Goal: Information Seeking & Learning: Compare options

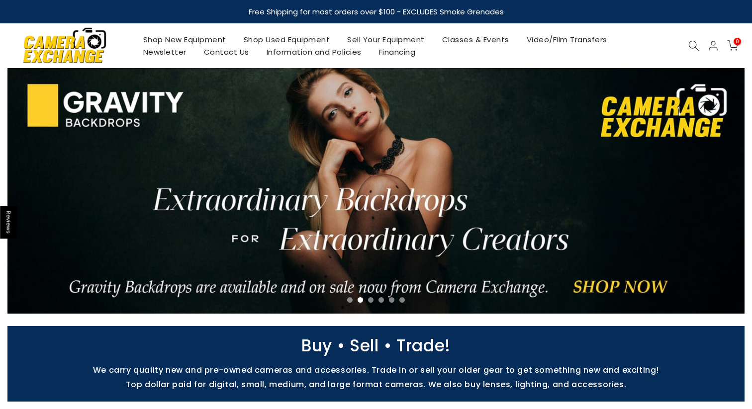
click at [267, 35] on link "Shop Used Equipment" at bounding box center [287, 39] width 104 height 12
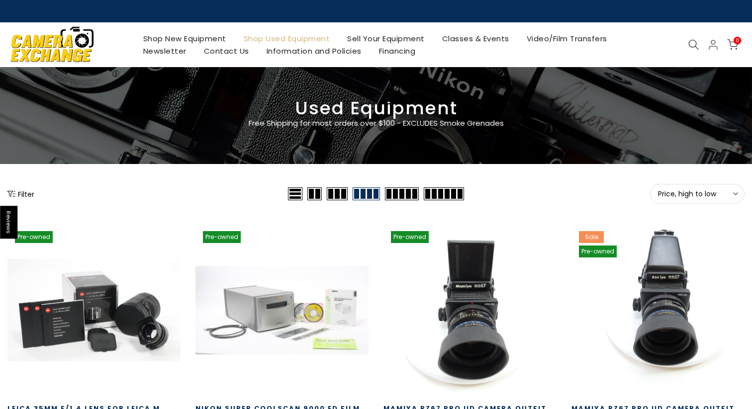
click at [715, 193] on span "Price, high to low" at bounding box center [697, 193] width 79 height 9
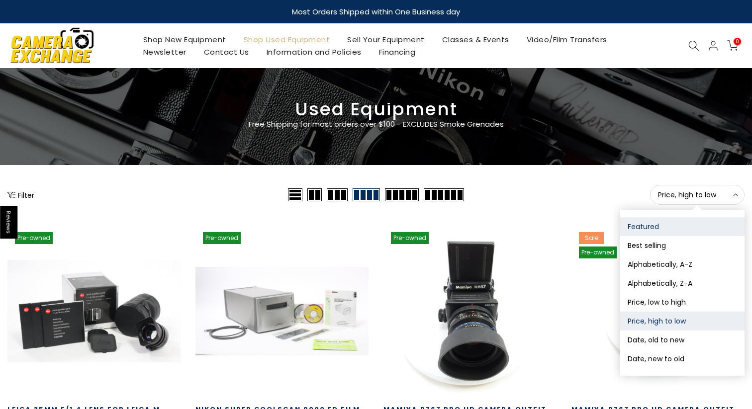
click at [664, 227] on button "Featured" at bounding box center [682, 226] width 124 height 19
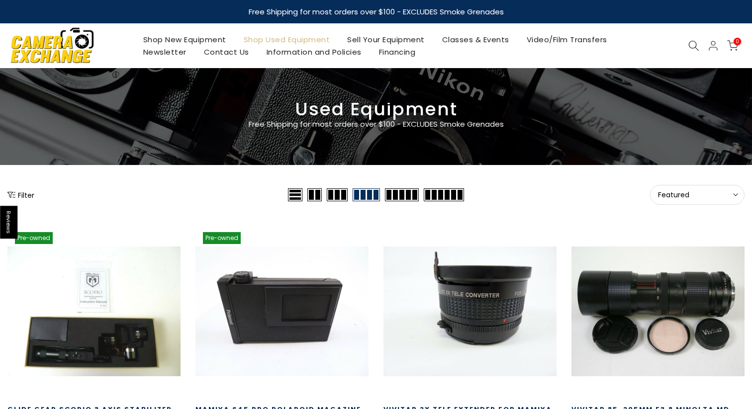
click at [682, 191] on span "Featured" at bounding box center [697, 194] width 79 height 9
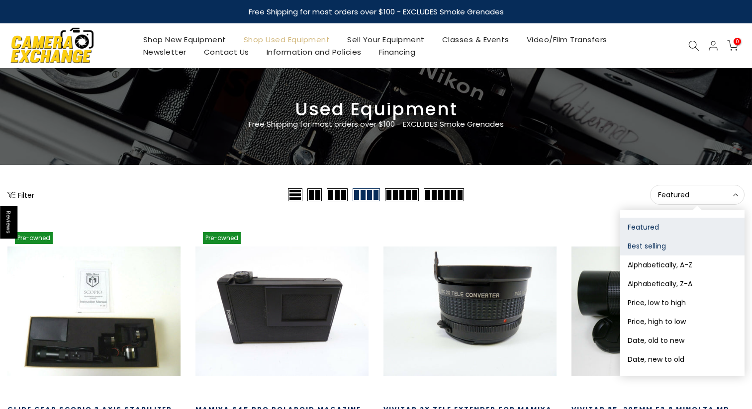
click at [651, 248] on button "Best selling" at bounding box center [682, 246] width 124 height 19
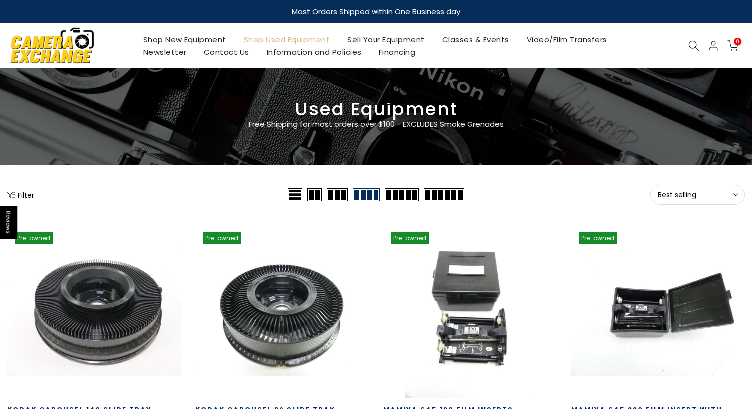
click at [16, 190] on button "Filter" at bounding box center [20, 195] width 27 height 10
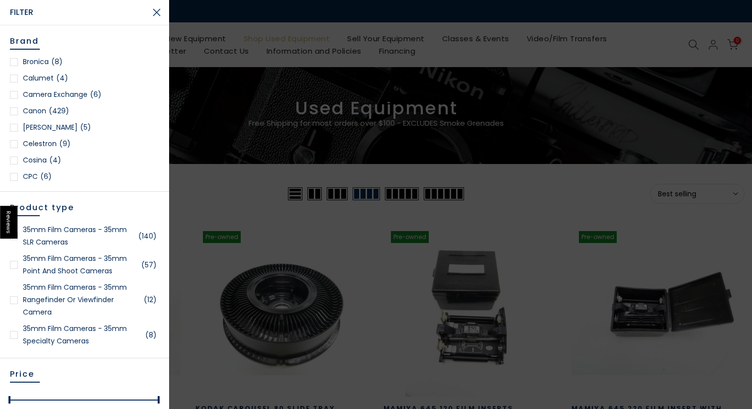
scroll to position [170, 0]
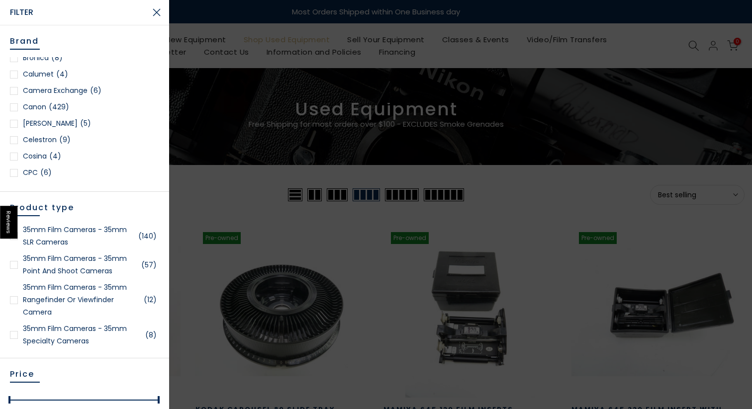
click at [91, 230] on link "35mm Film Cameras - 35mm SLR Cameras (140)" at bounding box center [84, 236] width 149 height 25
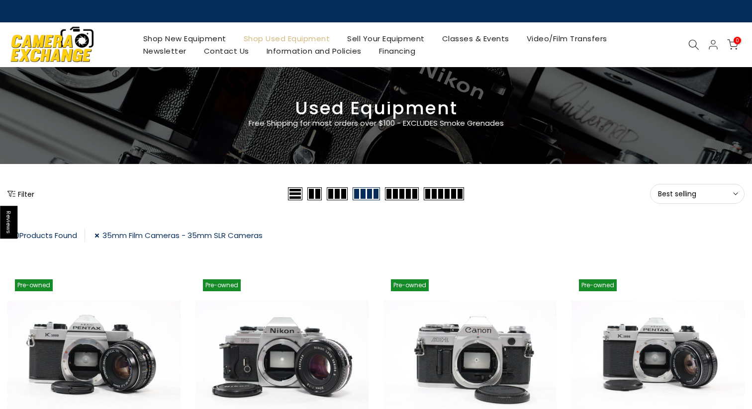
click at [711, 193] on span "Best selling" at bounding box center [697, 193] width 79 height 9
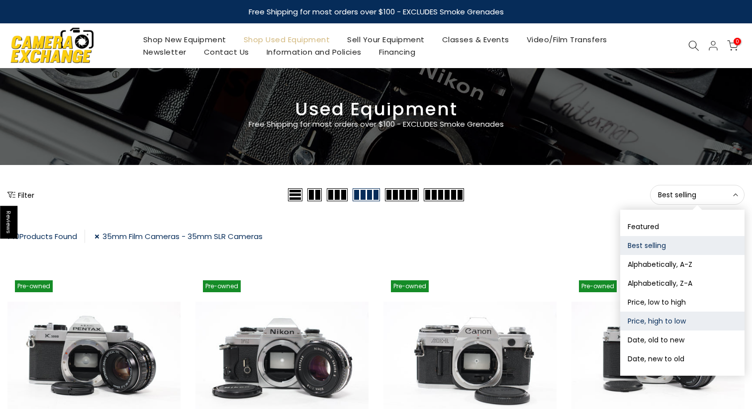
click at [636, 321] on button "Price, high to low" at bounding box center [682, 321] width 124 height 19
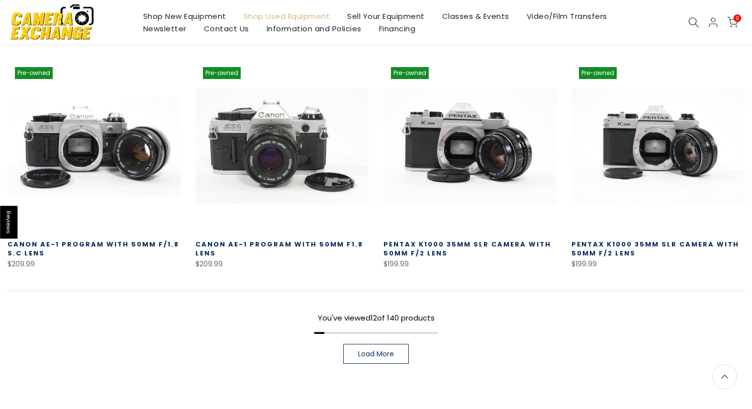
scroll to position [690, 0]
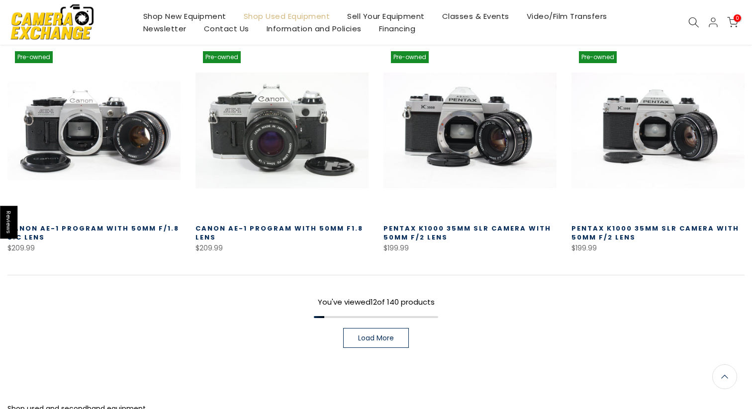
click at [382, 336] on span "Load More" at bounding box center [376, 338] width 36 height 7
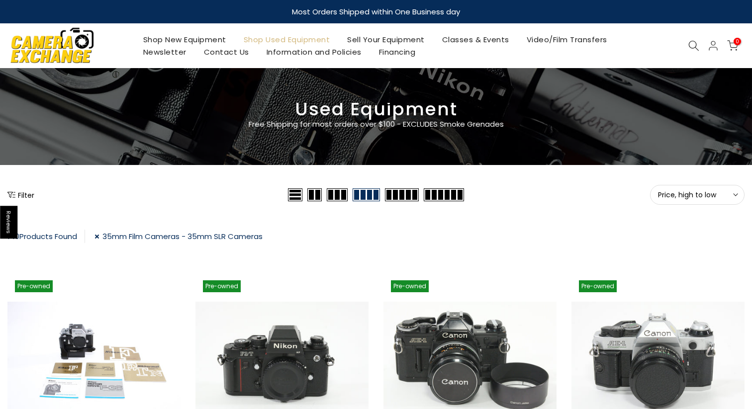
click at [264, 35] on link "Shop Used Equipment" at bounding box center [287, 39] width 104 height 12
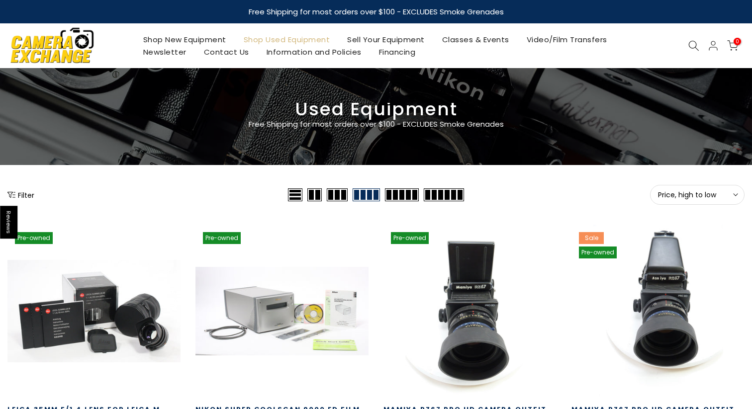
click at [18, 197] on button "Filter" at bounding box center [20, 195] width 27 height 10
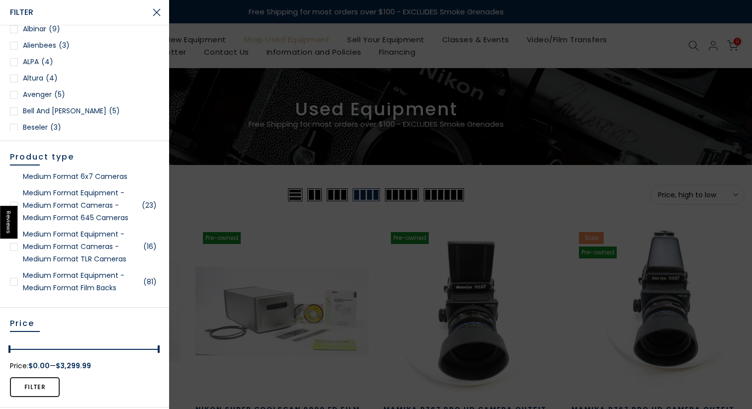
scroll to position [1805, 0]
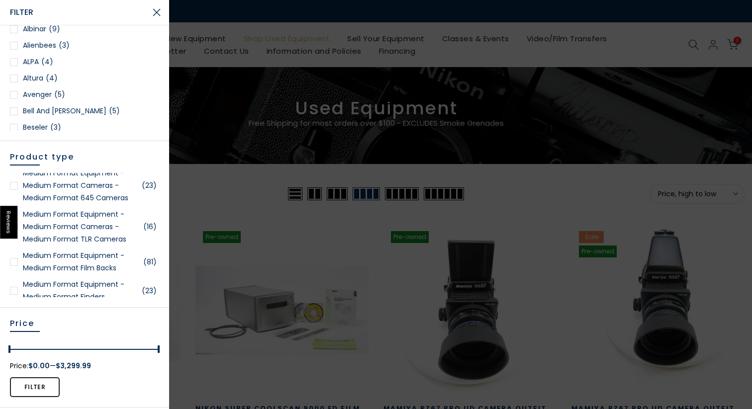
click at [82, 231] on link "Medium Format Equipment - Medium Format Cameras - Medium Format TLR Cameras (16)" at bounding box center [84, 226] width 149 height 37
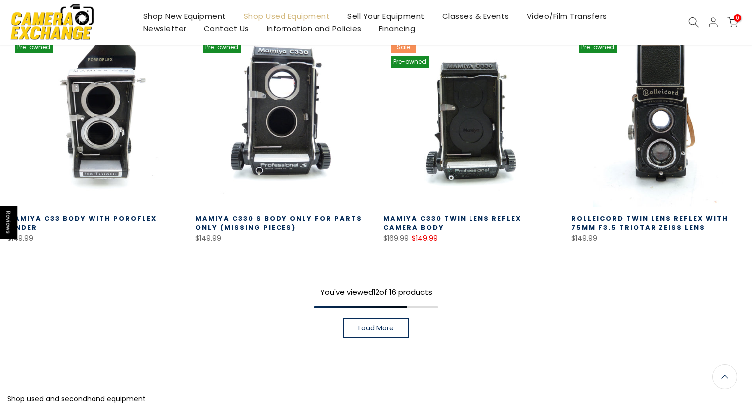
scroll to position [689, 0]
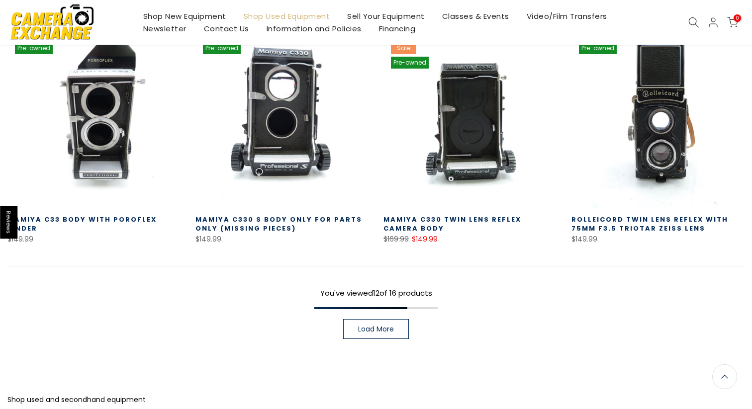
click at [390, 328] on span "Load More" at bounding box center [376, 329] width 36 height 7
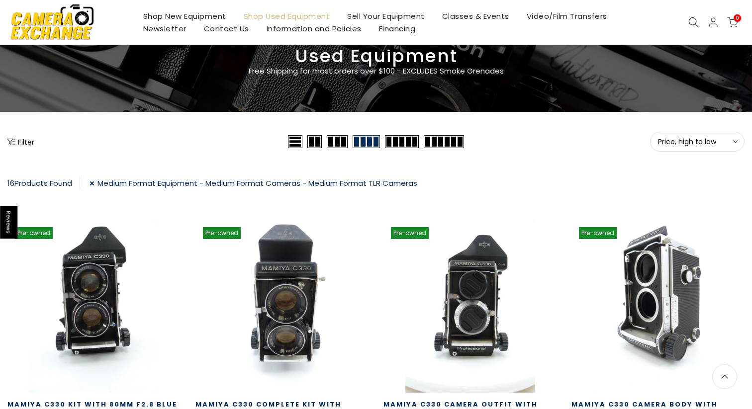
scroll to position [54, 0]
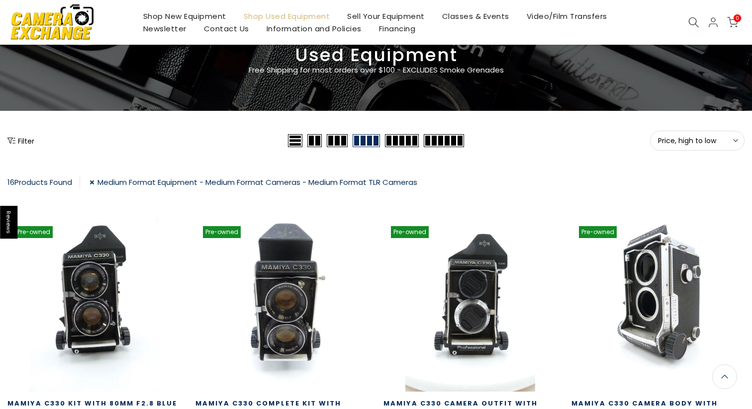
click at [177, 180] on link "Medium Format Equipment - Medium Format Cameras - Medium Format TLR Cameras" at bounding box center [253, 181] width 328 height 13
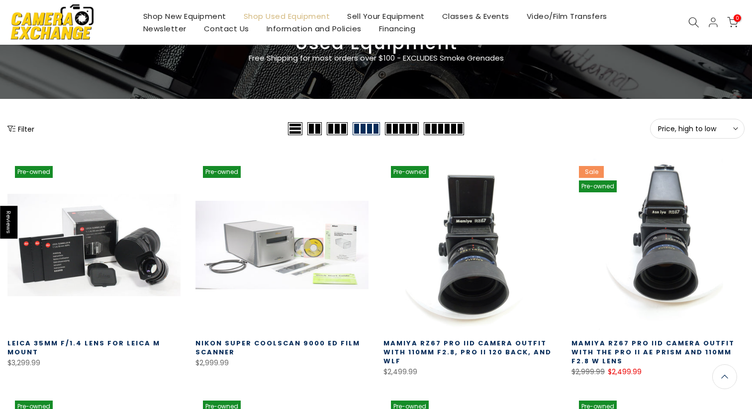
scroll to position [67, 0]
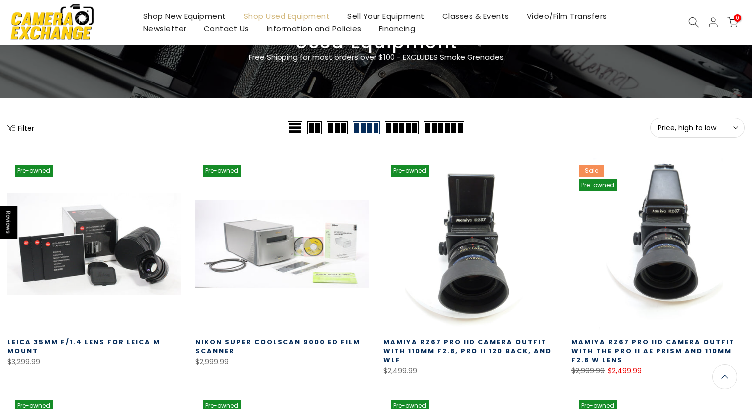
click at [33, 132] on button "Filter" at bounding box center [20, 128] width 27 height 10
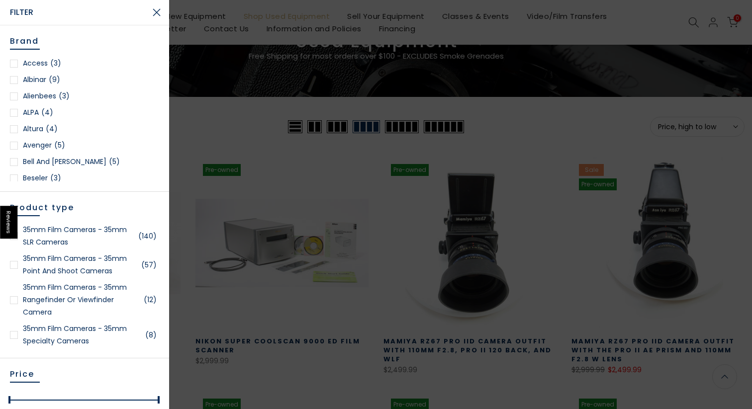
scroll to position [66, 0]
click at [236, 122] on div at bounding box center [376, 204] width 752 height 409
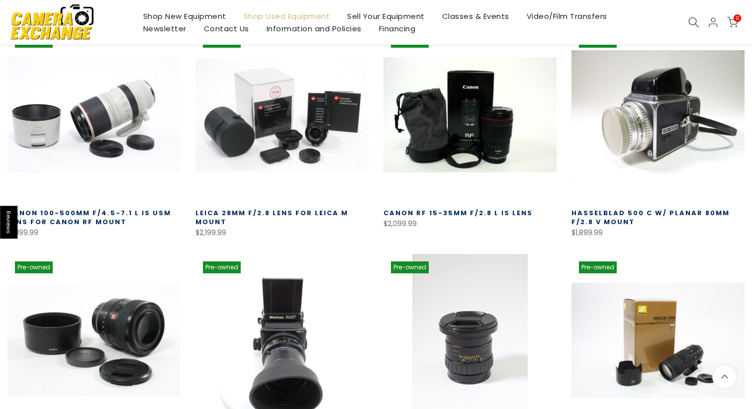
scroll to position [429, 0]
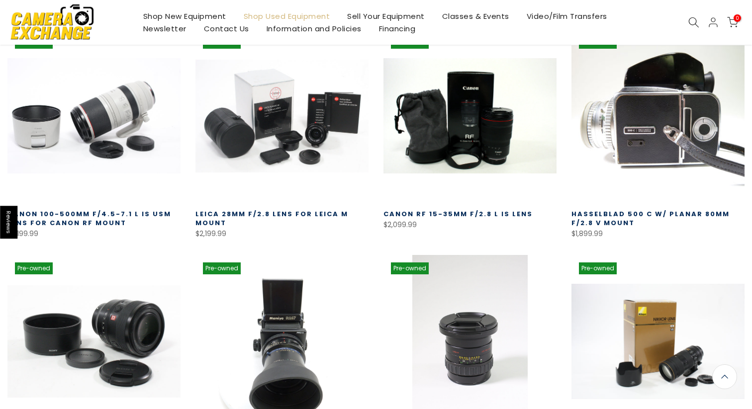
click at [671, 131] on link at bounding box center [657, 115] width 173 height 173
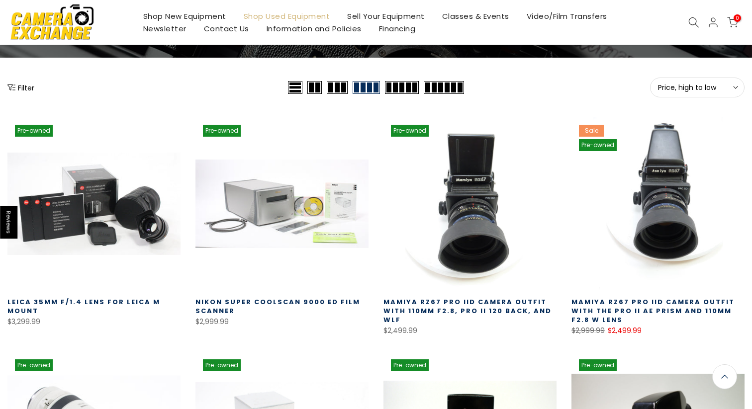
scroll to position [0, 0]
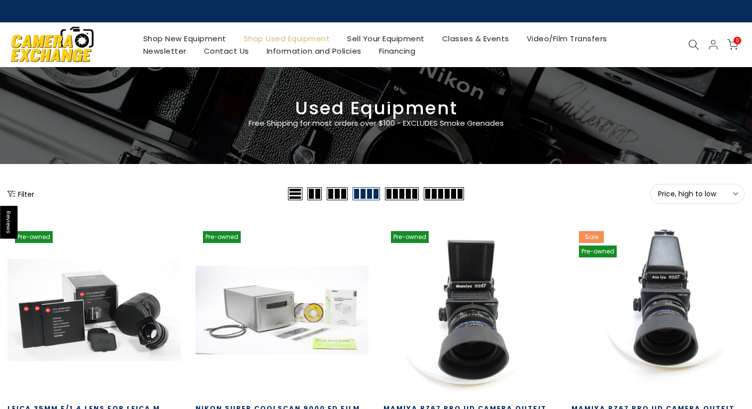
click at [28, 195] on button "Filter" at bounding box center [20, 194] width 27 height 10
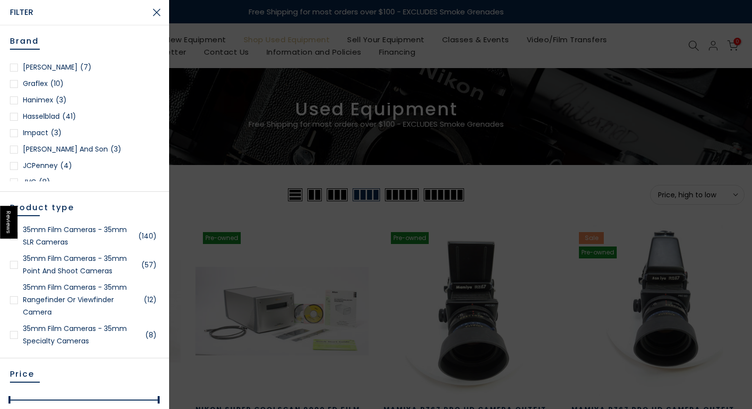
scroll to position [539, 0]
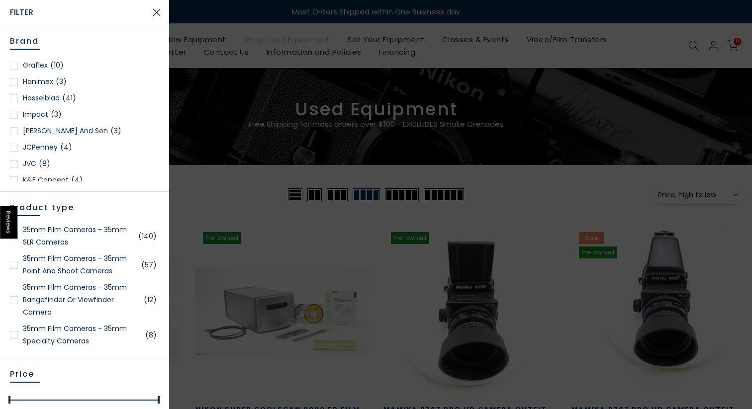
click at [16, 98] on div at bounding box center [14, 98] width 8 height 8
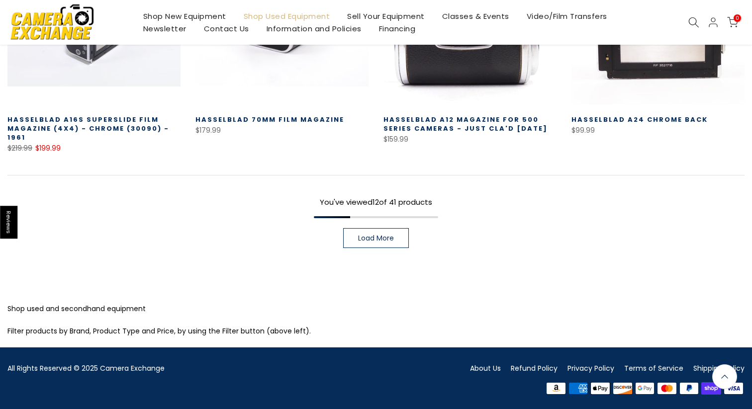
scroll to position [800, 0]
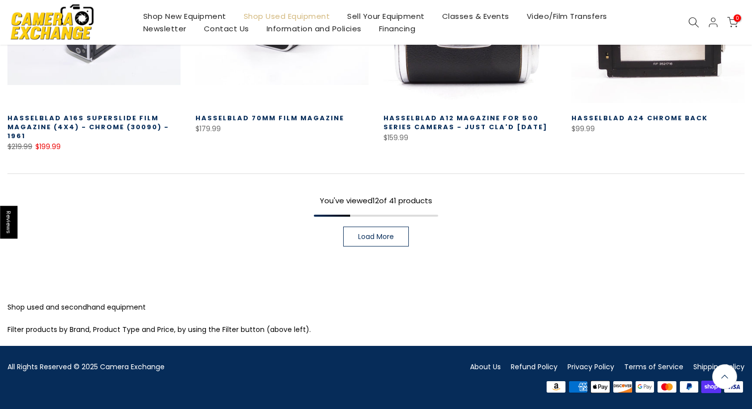
click at [377, 237] on span "Load More" at bounding box center [376, 236] width 36 height 7
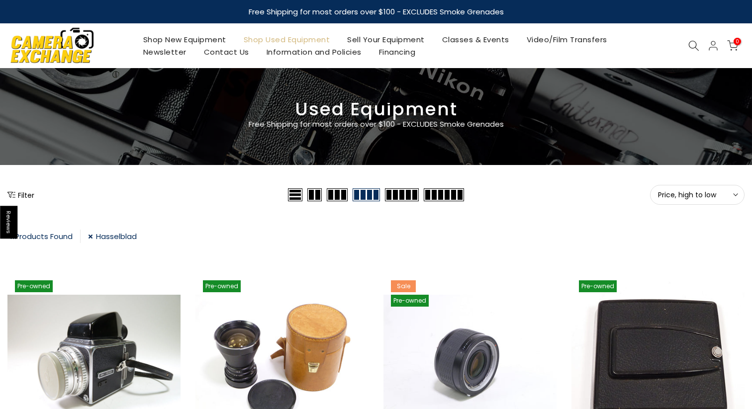
click at [91, 239] on link "Hasselblad" at bounding box center [112, 236] width 49 height 13
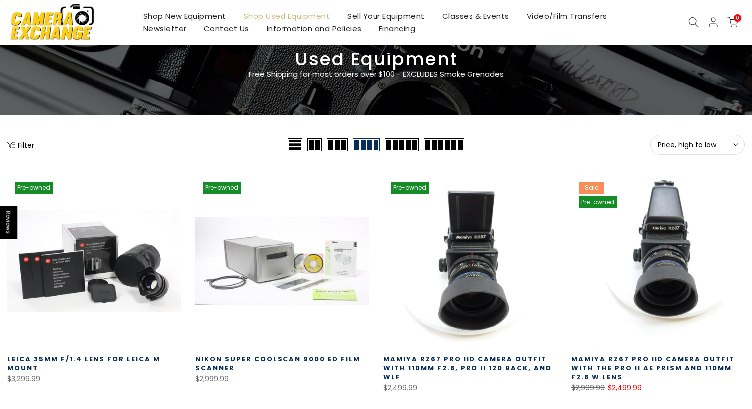
scroll to position [40, 0]
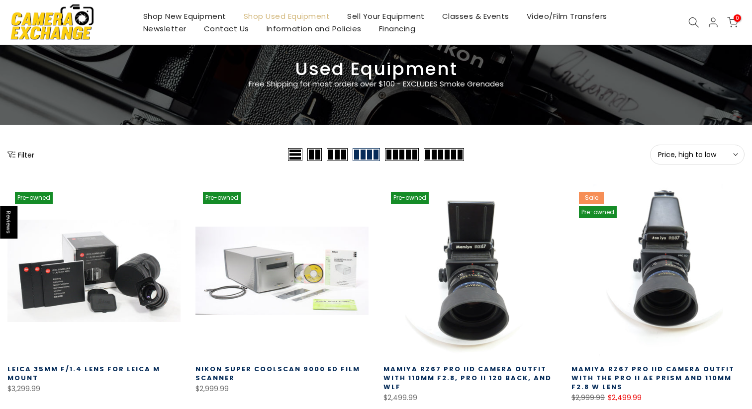
click at [16, 152] on button "Filter" at bounding box center [20, 155] width 27 height 10
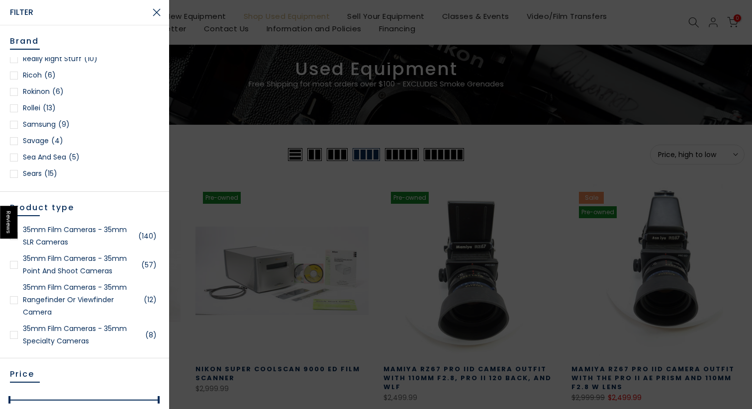
scroll to position [1150, 0]
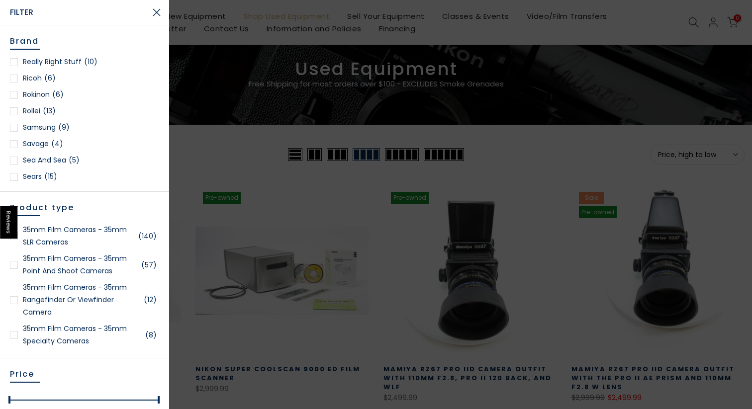
click at [16, 111] on div at bounding box center [14, 111] width 8 height 8
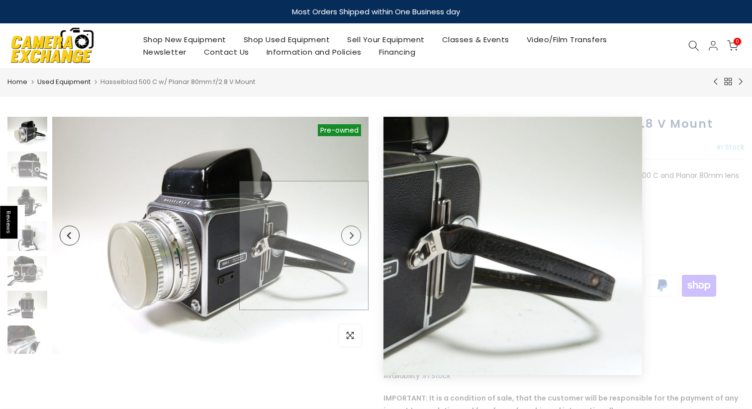
click at [353, 246] on img at bounding box center [210, 235] width 316 height 237
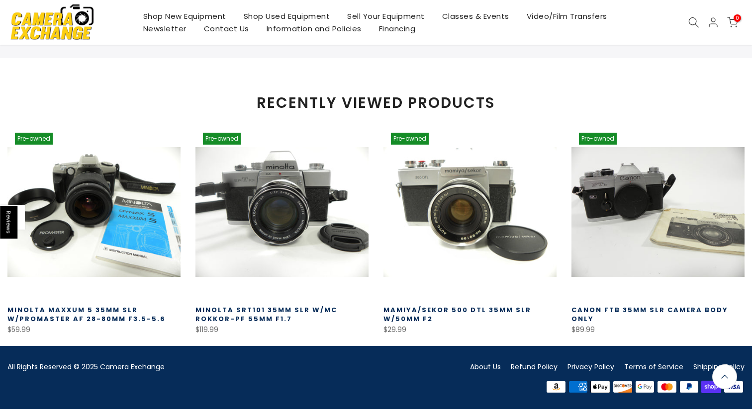
scroll to position [752, 0]
